Goal: Find specific page/section: Find specific page/section

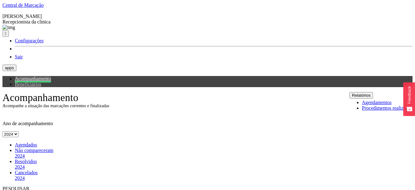
click at [30, 142] on span "Agendados" at bounding box center [26, 144] width 22 height 5
click at [373, 92] on button "Relatórios" at bounding box center [361, 95] width 23 height 6
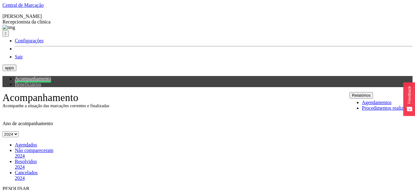
click at [373, 92] on button "Relatórios" at bounding box center [361, 95] width 23 height 6
click at [32, 142] on span "Agendados" at bounding box center [26, 144] width 22 height 5
